Goal: Information Seeking & Learning: Learn about a topic

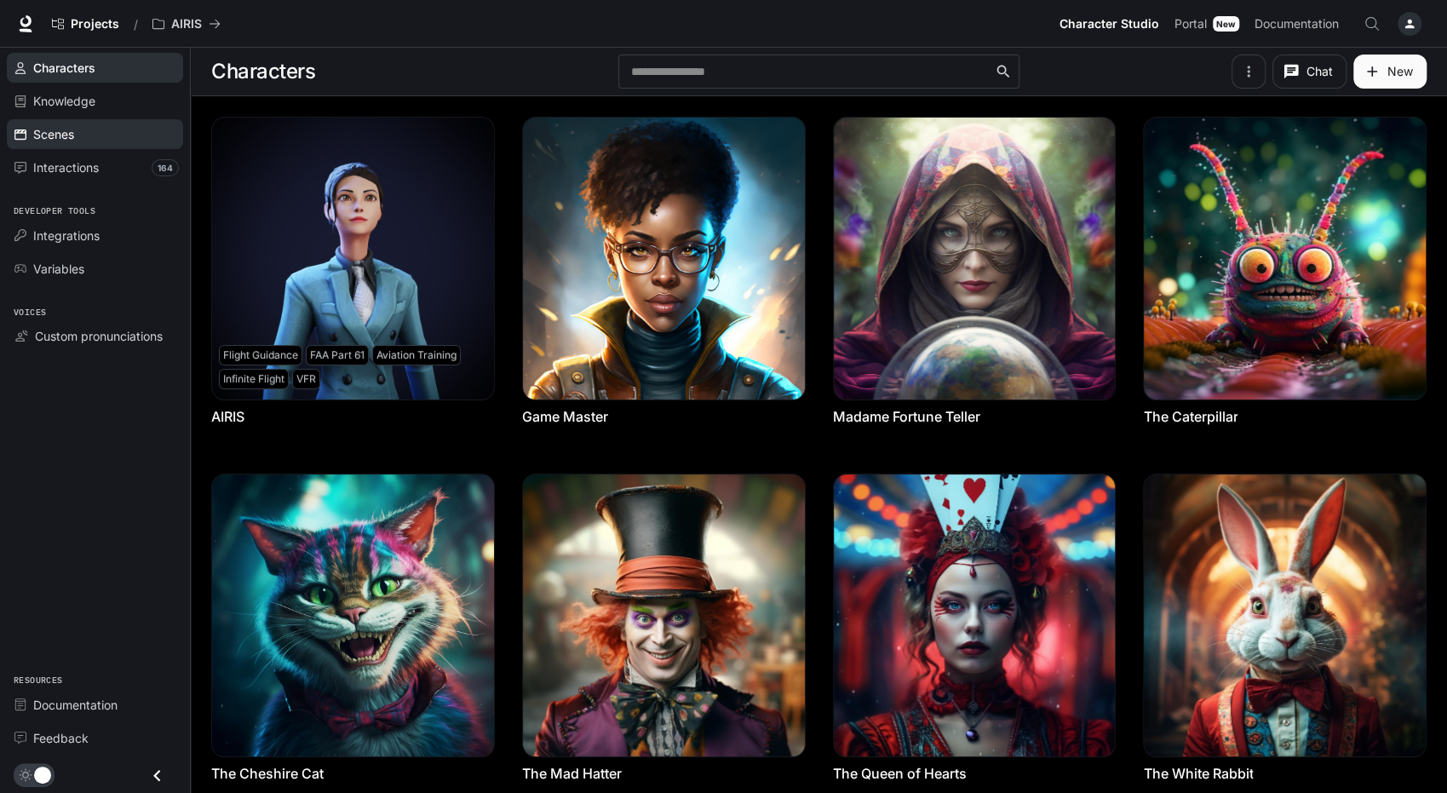
click at [61, 136] on span "Scenes" at bounding box center [53, 134] width 41 height 18
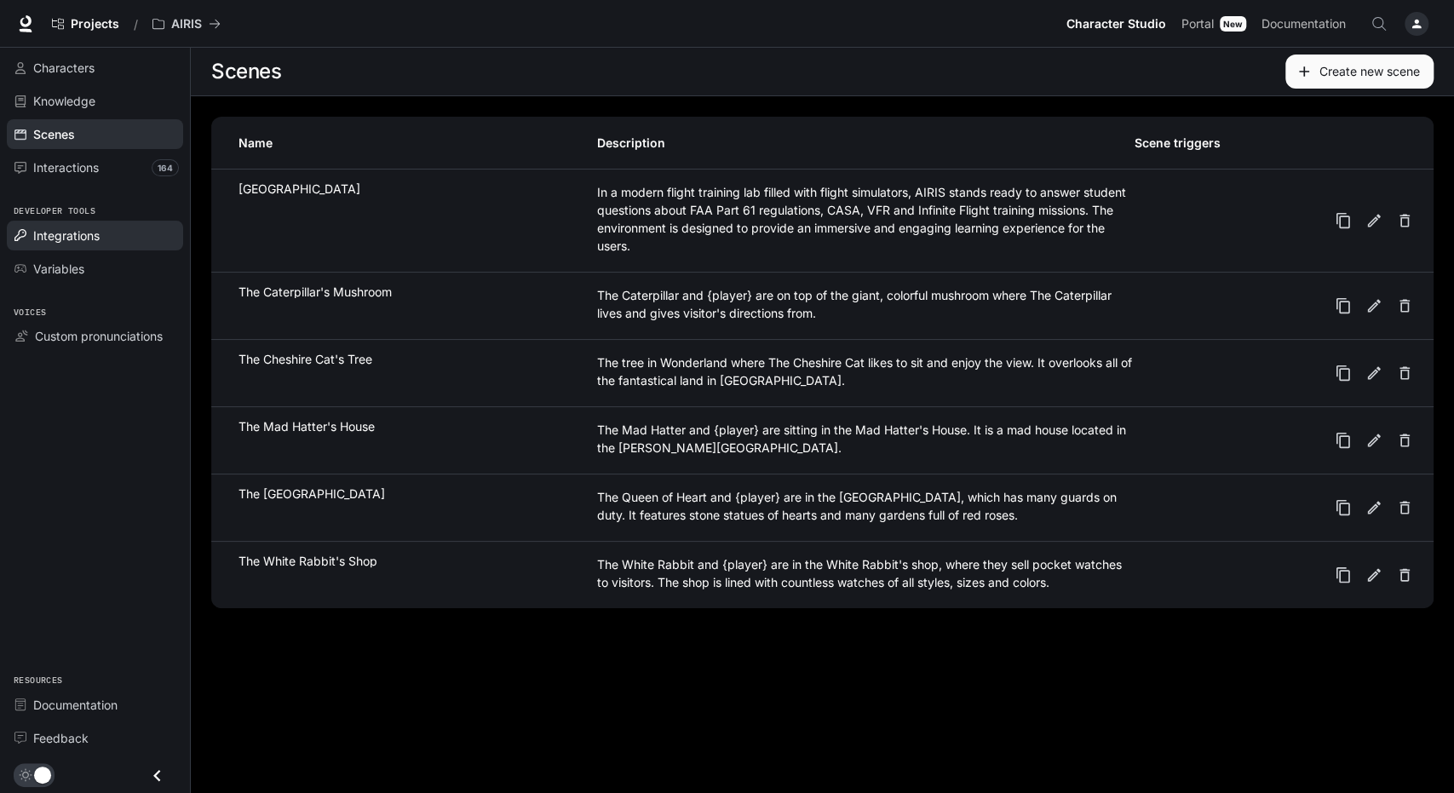
click at [75, 239] on span "Integrations" at bounding box center [66, 236] width 66 height 18
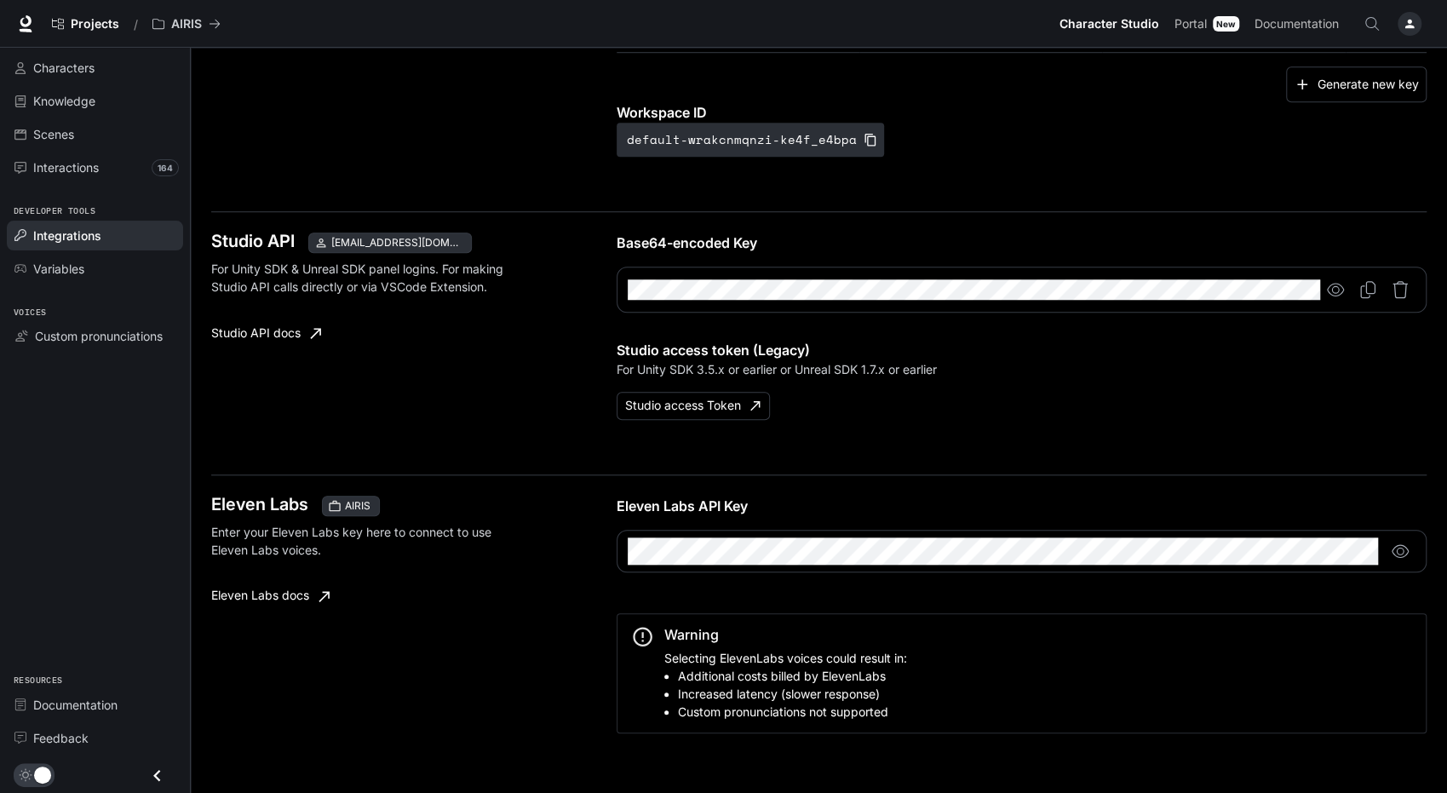
scroll to position [904, 0]
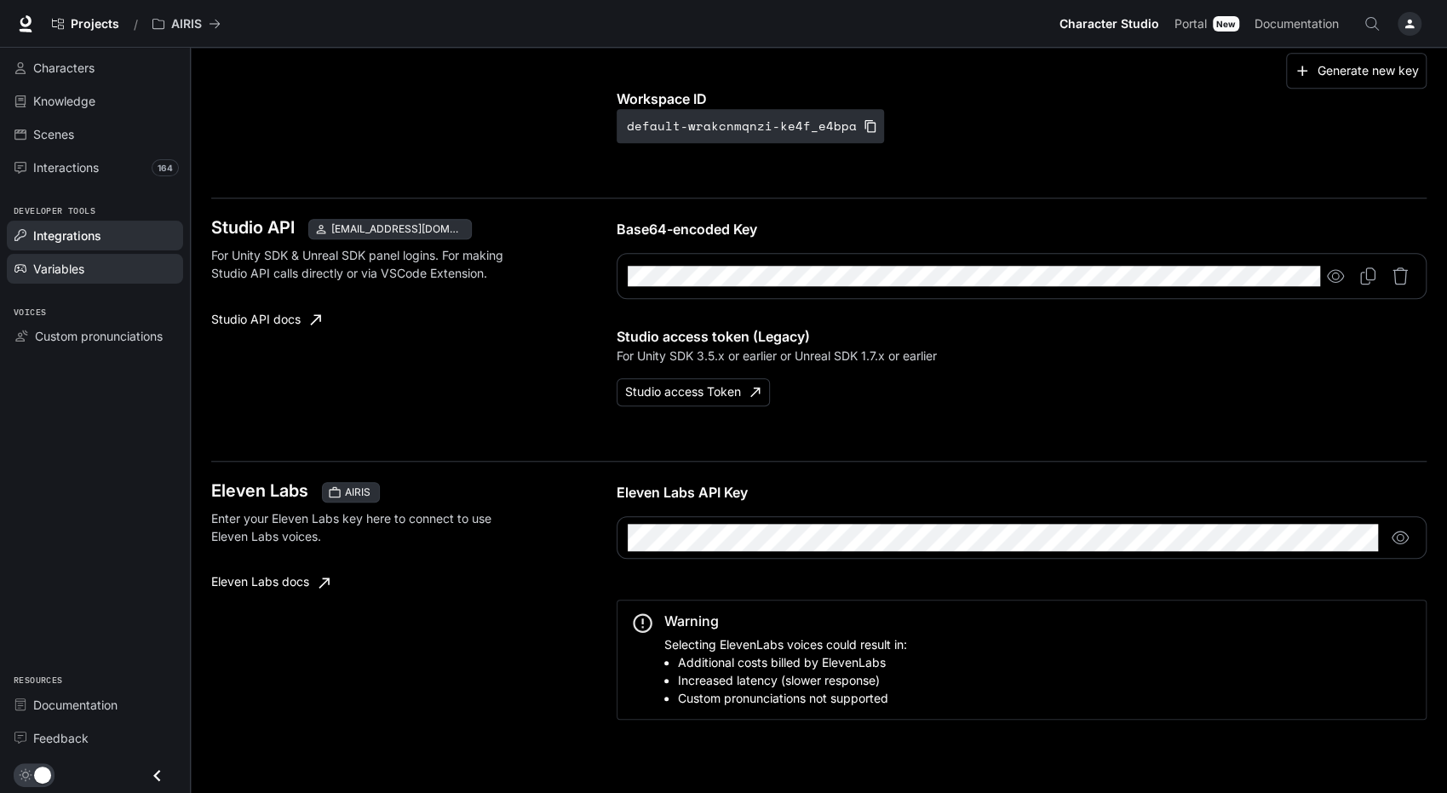
click at [49, 267] on span "Variables" at bounding box center [58, 269] width 51 height 18
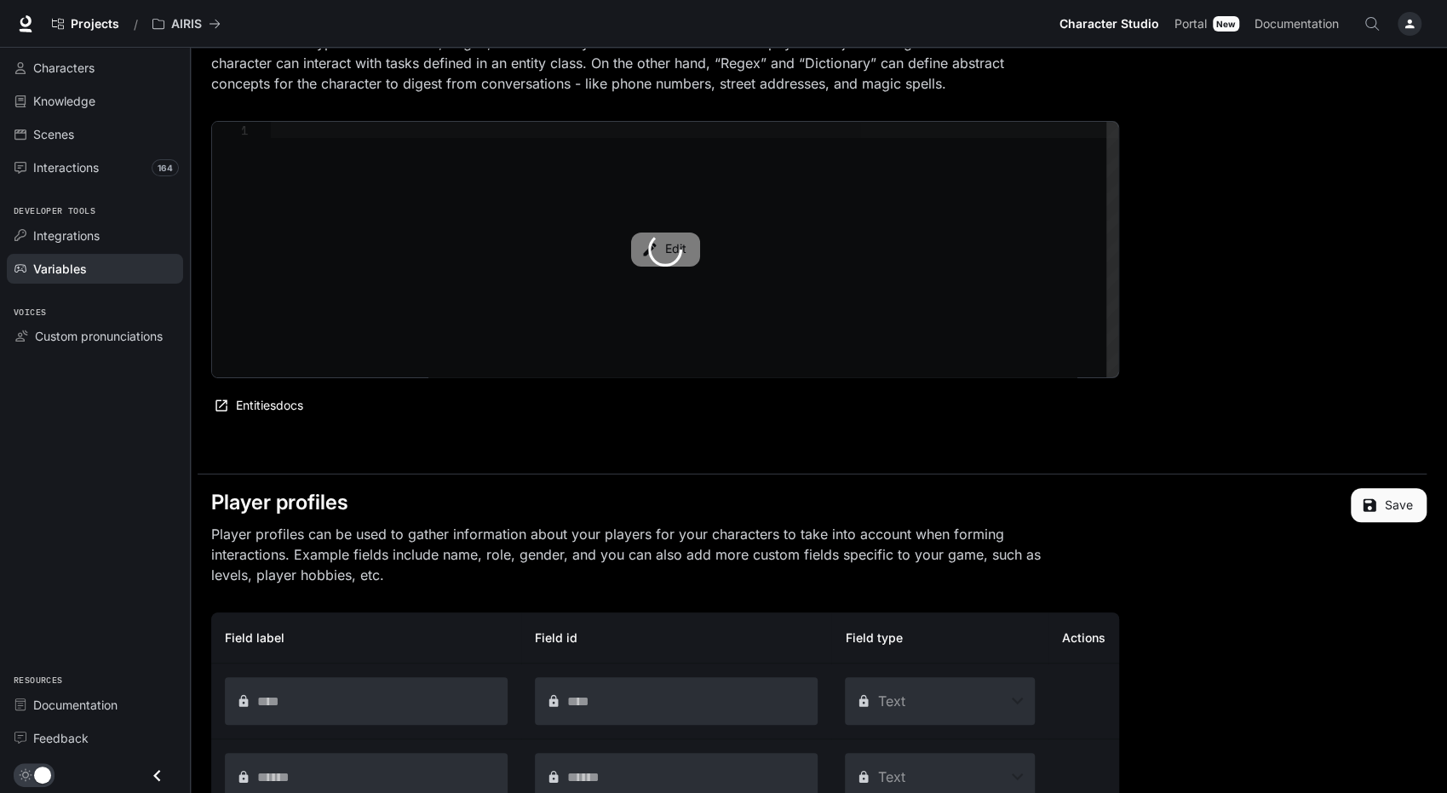
scroll to position [463, 0]
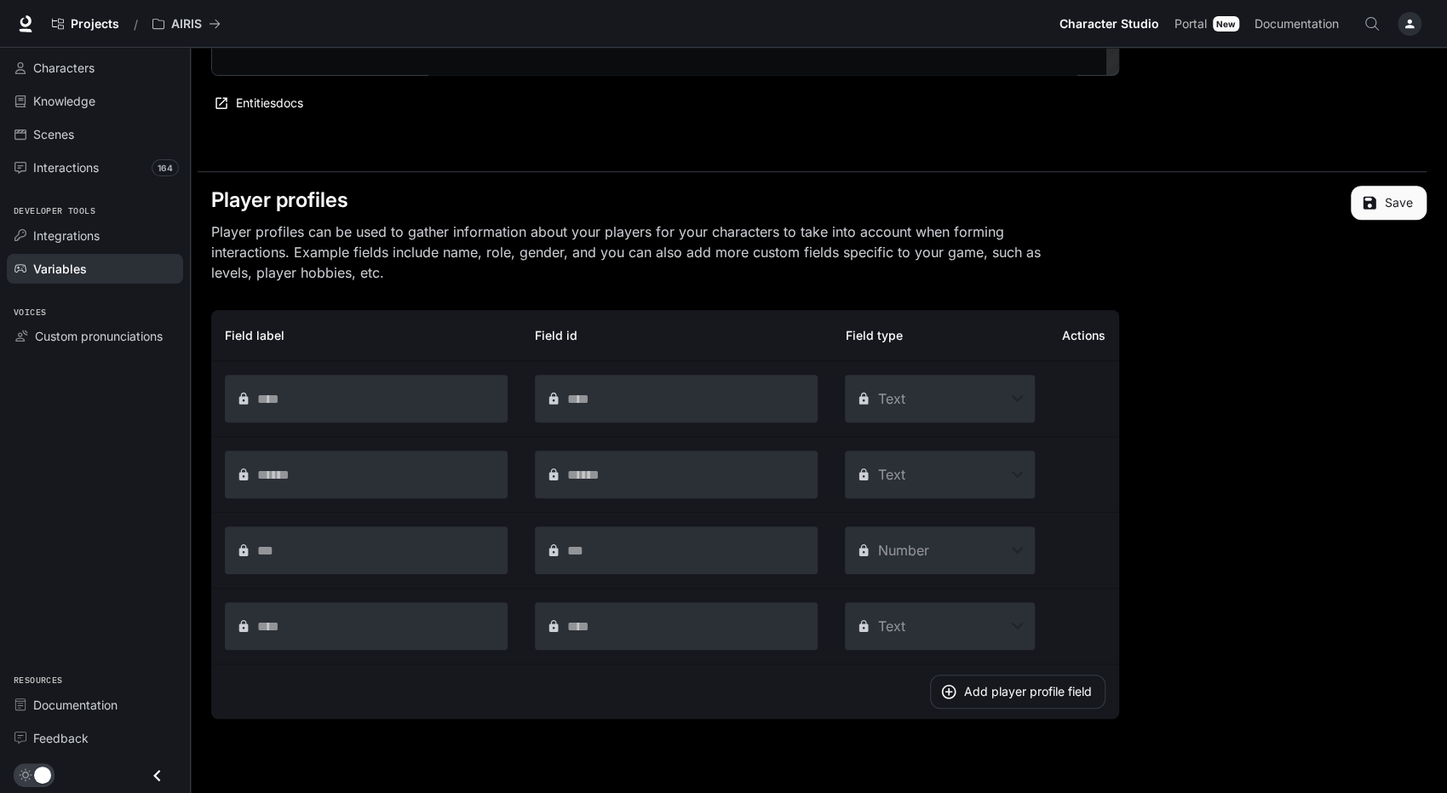
type textarea "**********"
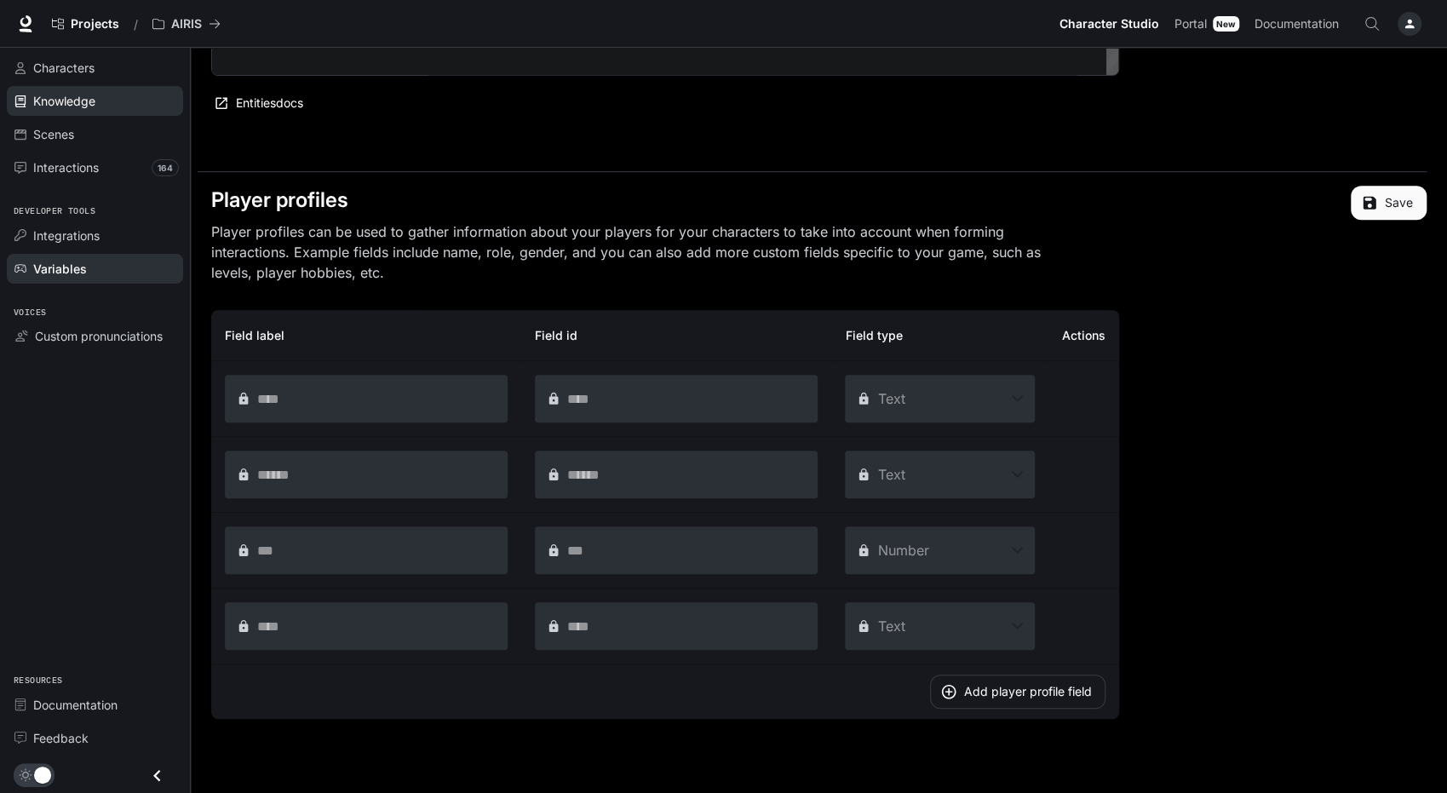
click at [70, 97] on span "Knowledge" at bounding box center [64, 101] width 62 height 18
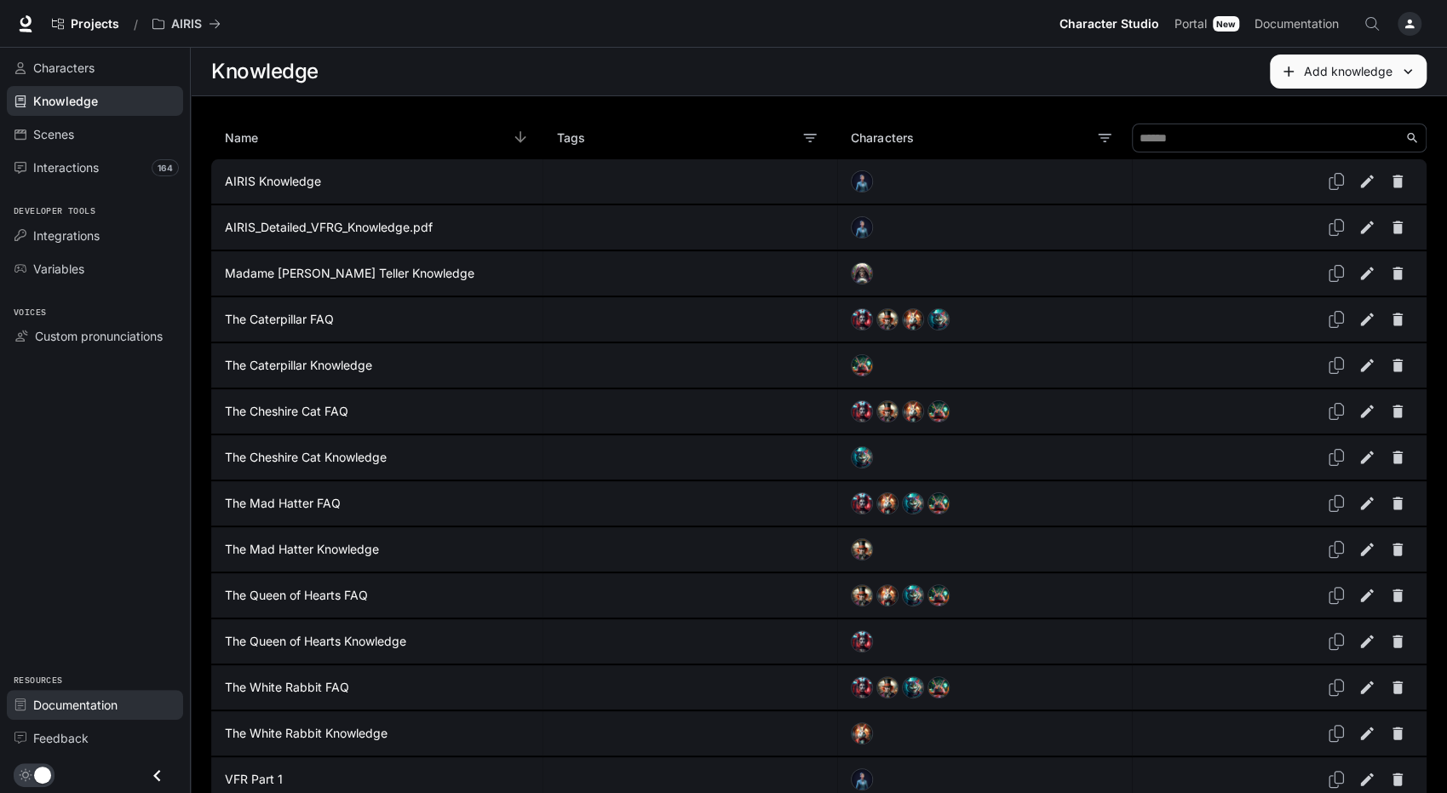
click at [94, 697] on span "Documentation" at bounding box center [75, 705] width 84 height 18
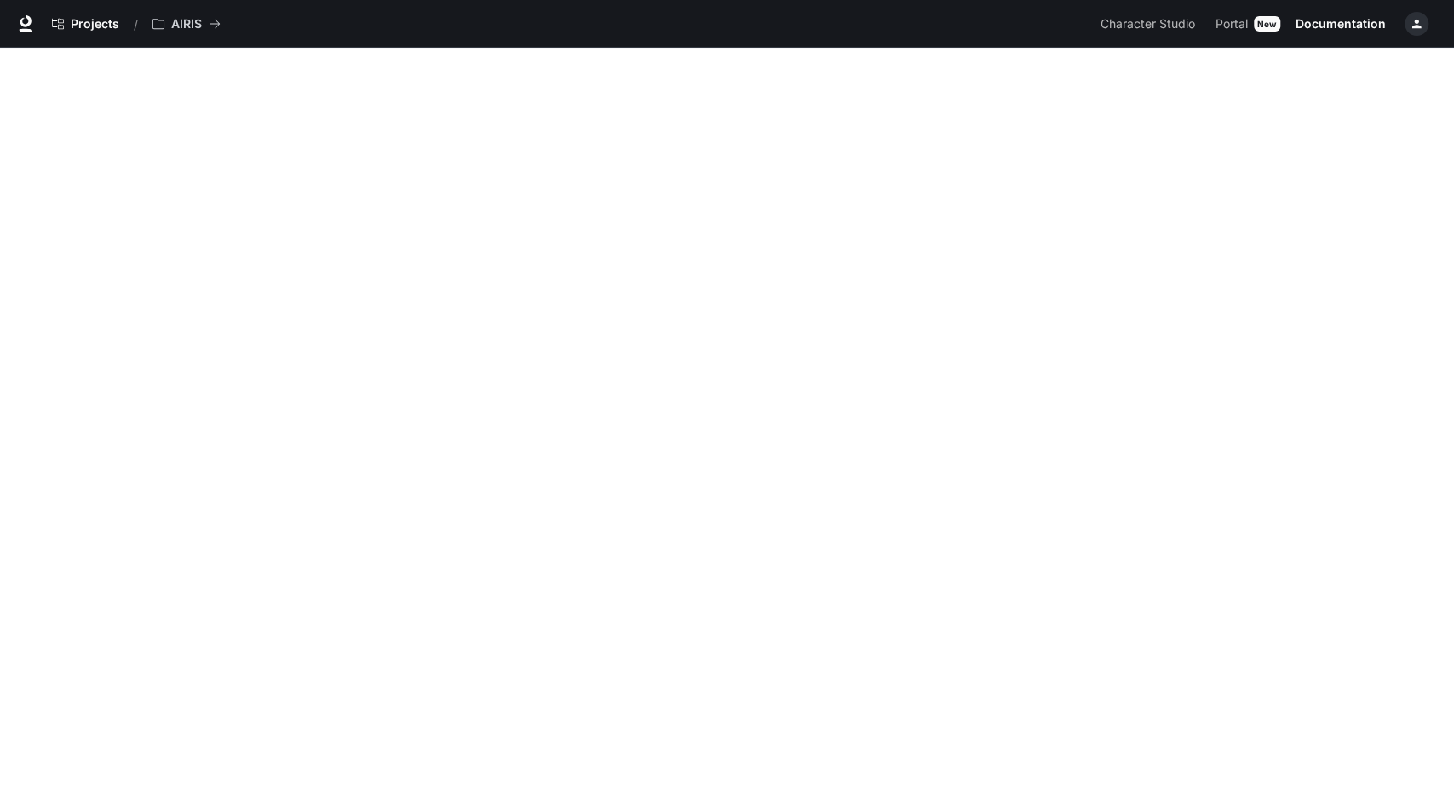
click at [1422, 23] on icon "button" at bounding box center [1417, 24] width 14 height 14
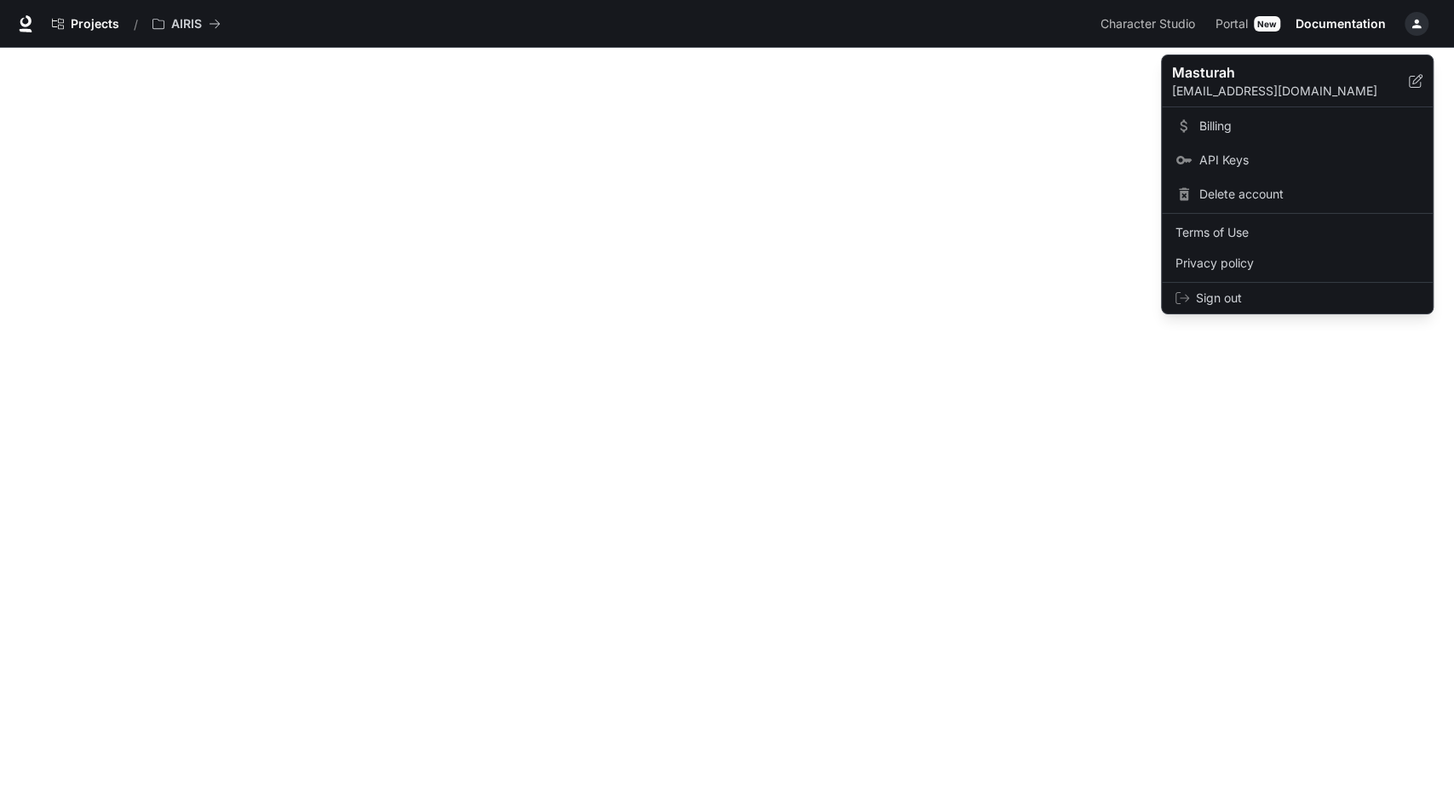
click at [1243, 393] on div at bounding box center [727, 396] width 1454 height 793
